Goal: Task Accomplishment & Management: Use online tool/utility

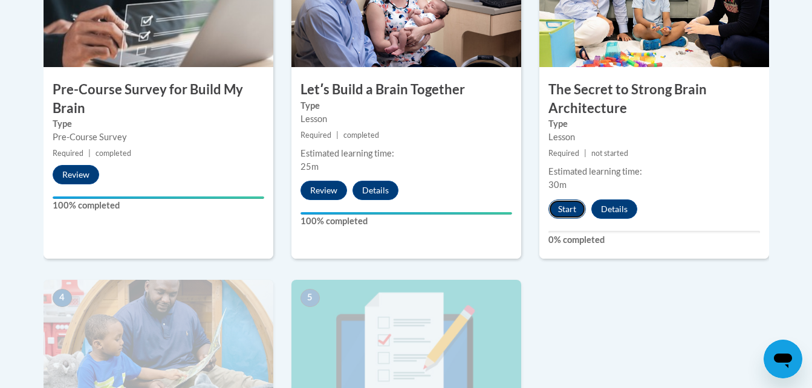
click at [578, 210] on button "Start" at bounding box center [566, 208] width 37 height 19
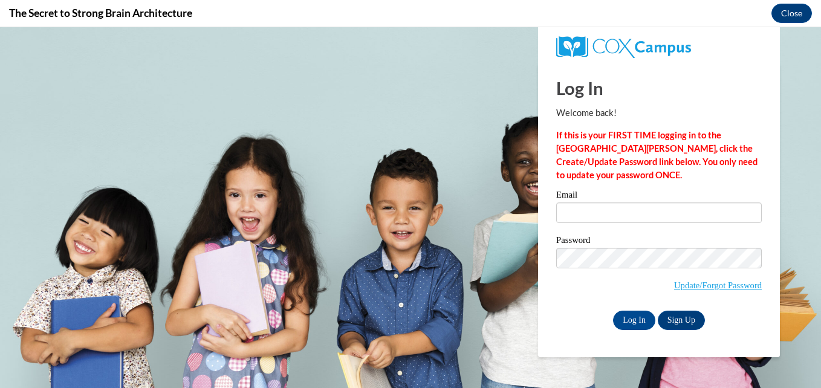
click at [602, 209] on input "Email" at bounding box center [659, 213] width 206 height 21
type input "[EMAIL_ADDRESS][DOMAIN_NAME]"
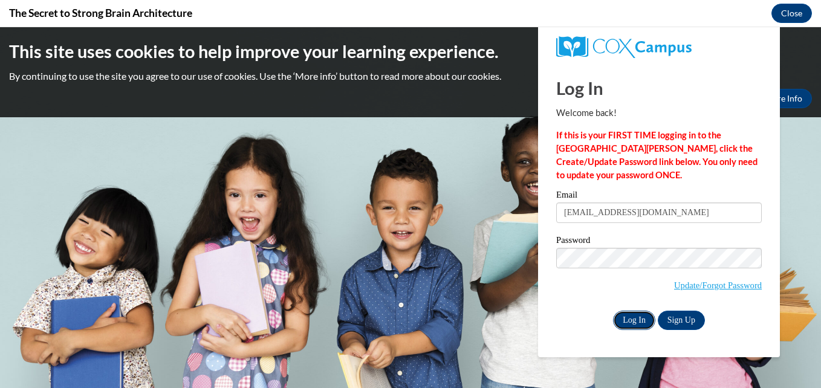
click at [635, 318] on input "Log In" at bounding box center [634, 320] width 42 height 19
